Goal: Task Accomplishment & Management: Complete application form

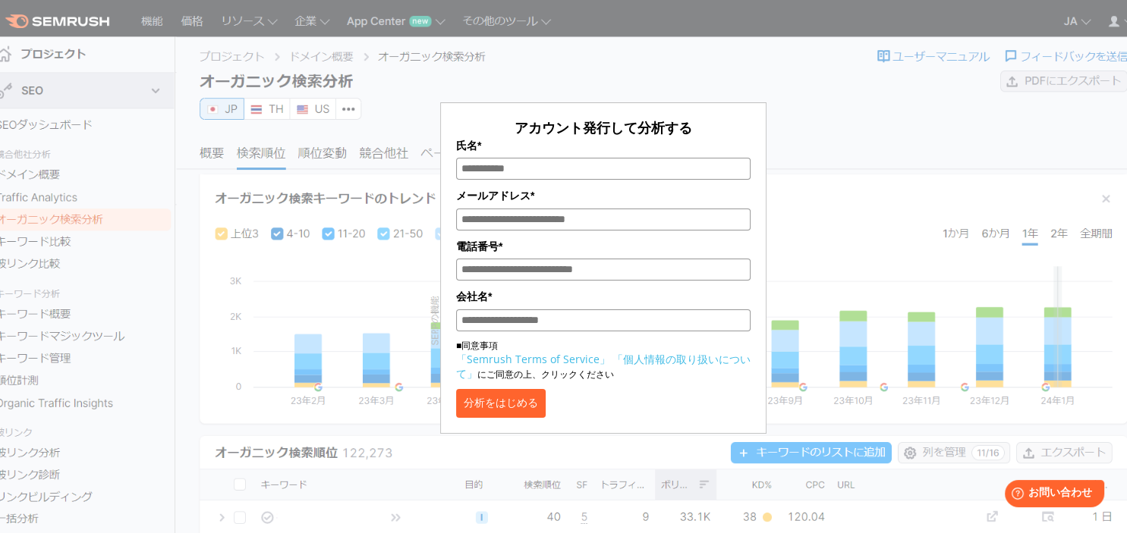
click at [450, 90] on div "アカウント発行して分析する 氏名* メールアドレス* 電話番号* 会社名* ■同意事項 「Semrush Terms of Service」 「個人情報の取り…" at bounding box center [603, 258] width 326 height 351
click at [533, 406] on button "分析をはじめる" at bounding box center [501, 403] width 90 height 29
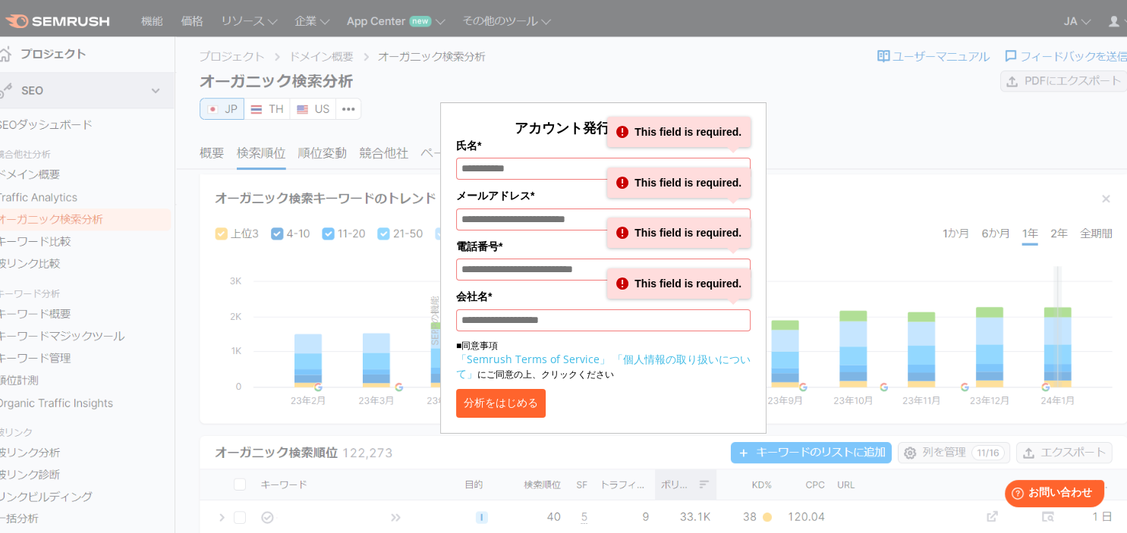
click at [533, 406] on button "分析をはじめる" at bounding box center [501, 403] width 90 height 29
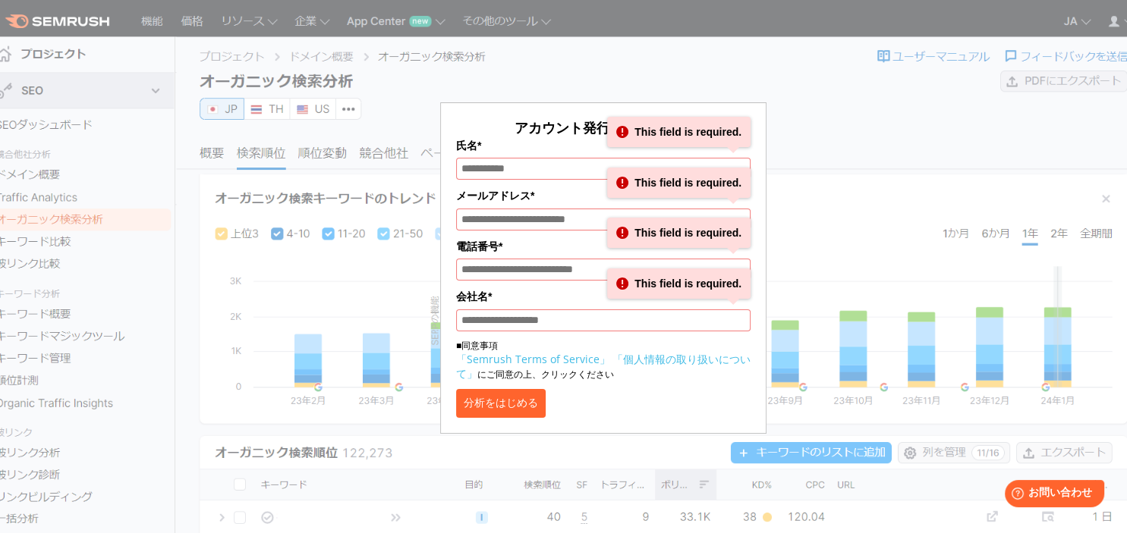
click at [61, 27] on section "アカウント発行して分析する 氏名* This field is required. メールアドレス* This field is required. 電話番号…" at bounding box center [563, 382] width 1127 height 764
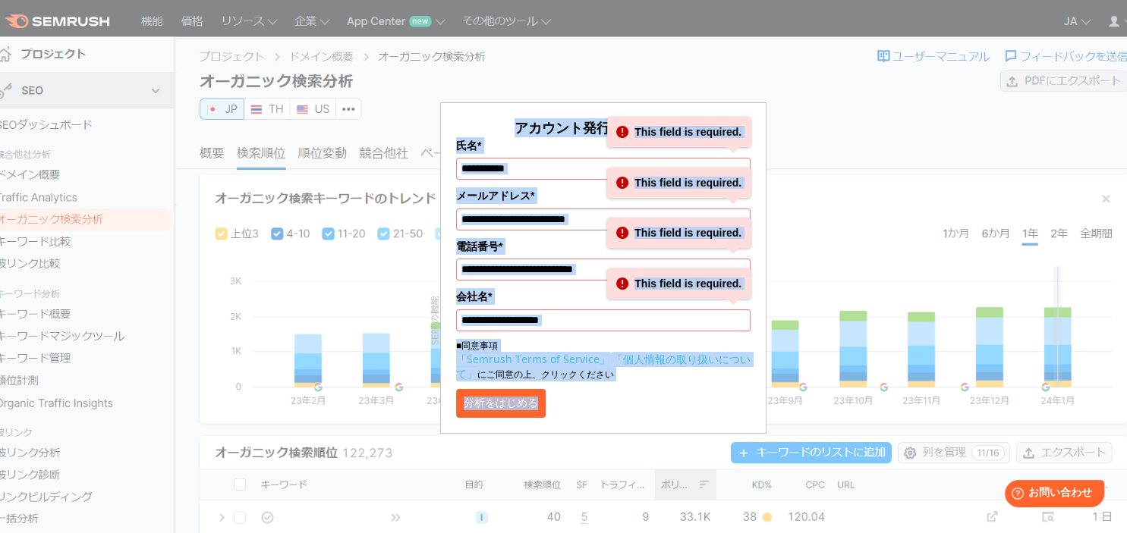
click at [61, 27] on section "アカウント発行して分析する 氏名* This field is required. メールアドレス* This field is required. 電話番号…" at bounding box center [563, 382] width 1127 height 764
